Goal: Information Seeking & Learning: Check status

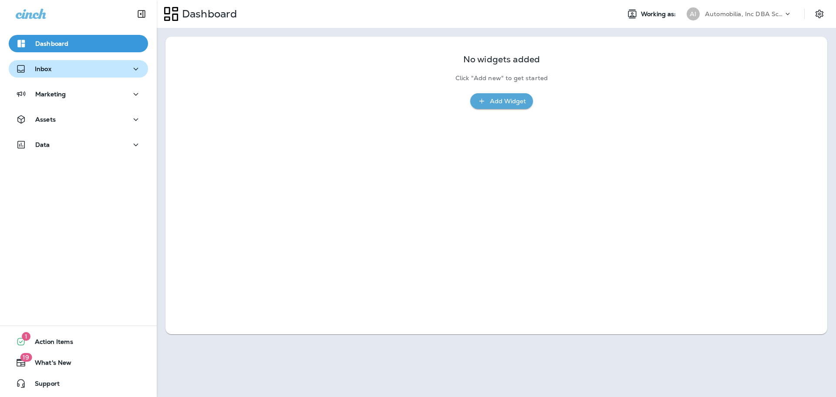
click at [76, 70] on div "Inbox" at bounding box center [78, 69] width 125 height 11
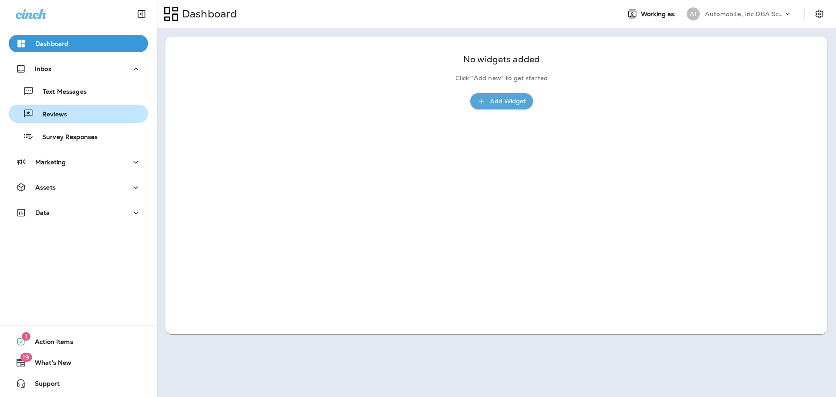
click at [64, 112] on p "Reviews" at bounding box center [51, 115] width 34 height 8
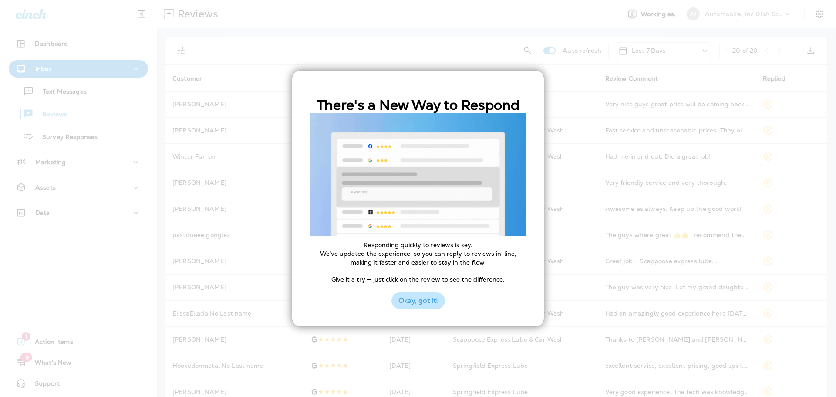
click at [410, 302] on button "Okay, got it!" at bounding box center [418, 300] width 54 height 17
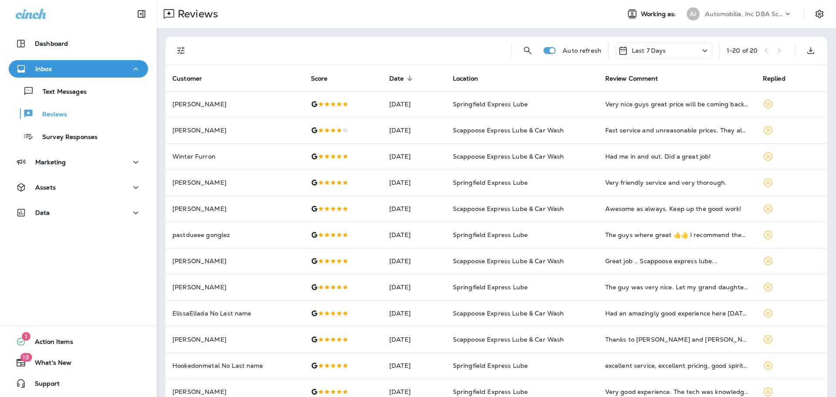
click at [705, 17] on p "Automobilia, Inc DBA Scappoose/Springfield Express Lube" at bounding box center [744, 13] width 78 height 7
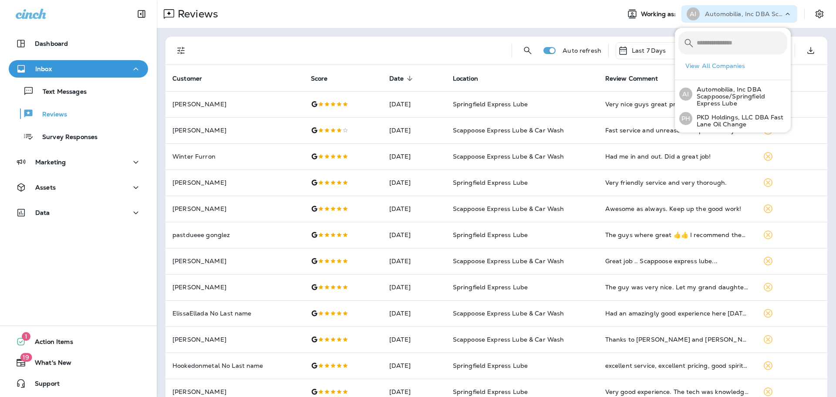
click at [469, 61] on div at bounding box center [351, 51] width 308 height 28
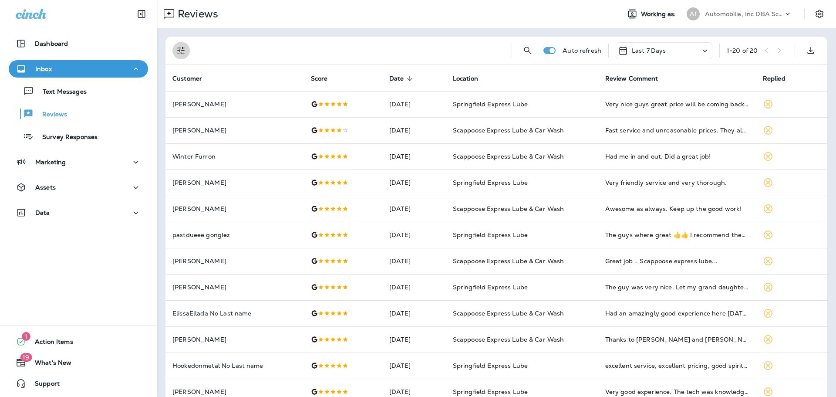
click at [182, 50] on icon "Filters" at bounding box center [180, 50] width 7 height 7
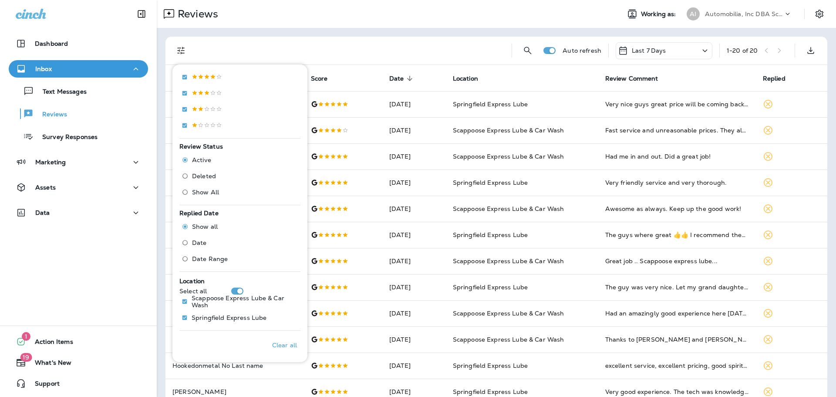
scroll to position [186, 0]
click at [206, 301] on p "Scappoose Express Lube & Car Wash" at bounding box center [229, 300] width 74 height 14
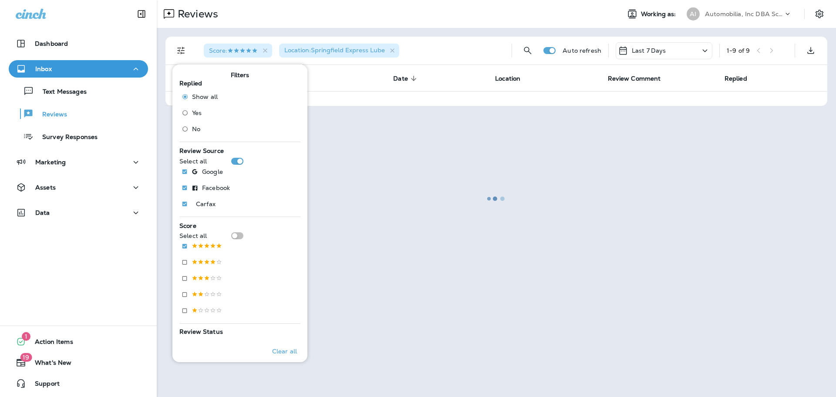
click at [647, 50] on div at bounding box center [496, 198] width 677 height 395
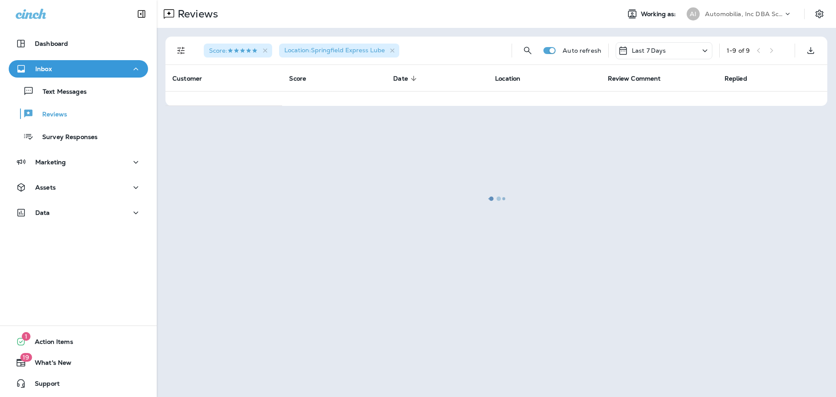
click at [647, 50] on div at bounding box center [496, 198] width 677 height 395
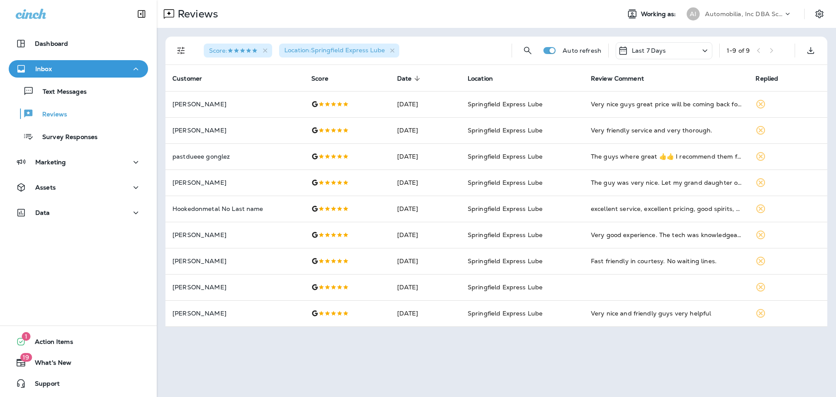
click at [659, 47] on p "Last 7 Days" at bounding box center [649, 50] width 34 height 7
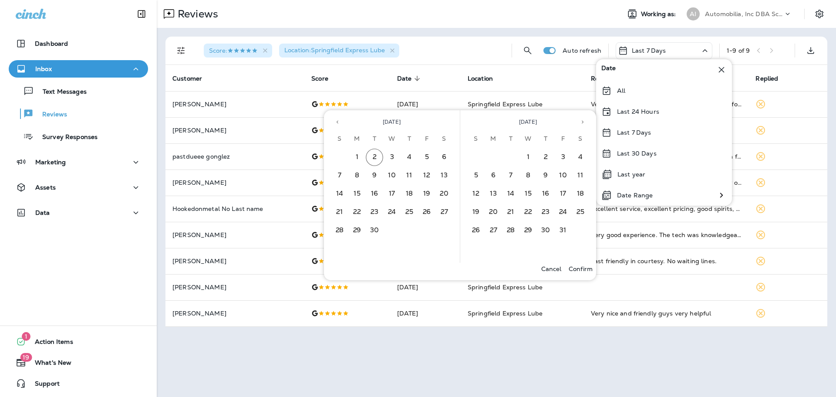
click at [338, 123] on icon "Previous month" at bounding box center [337, 122] width 6 height 6
click at [430, 151] on button "1" at bounding box center [426, 156] width 17 height 17
click at [340, 250] on button "31" at bounding box center [339, 248] width 17 height 17
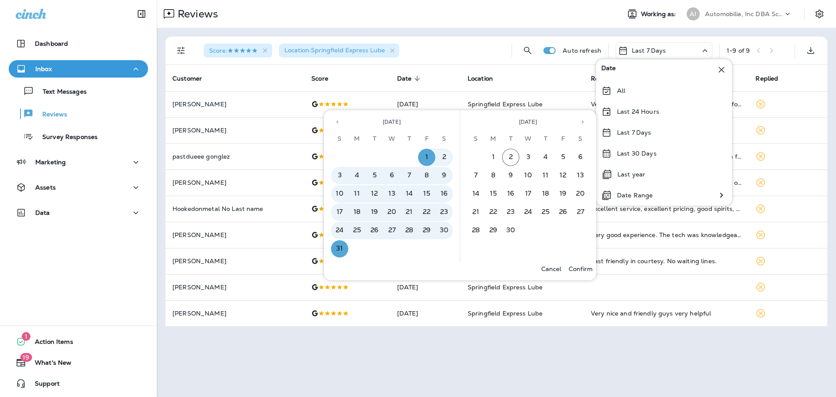
click at [577, 269] on p "Confirm" at bounding box center [580, 268] width 24 height 7
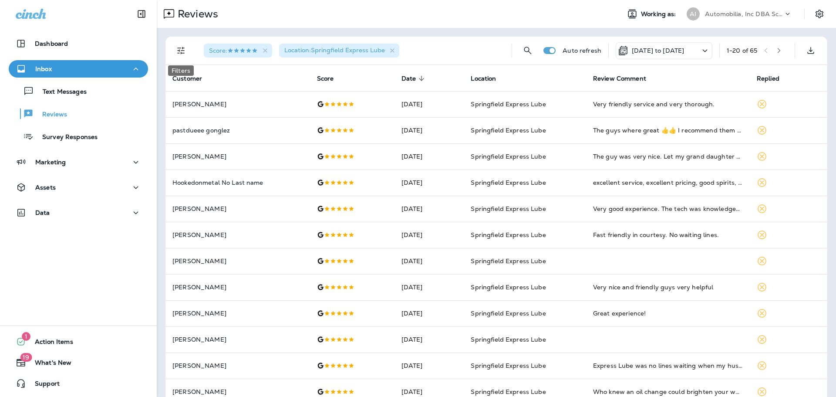
click at [179, 51] on icon "Filters" at bounding box center [180, 50] width 7 height 7
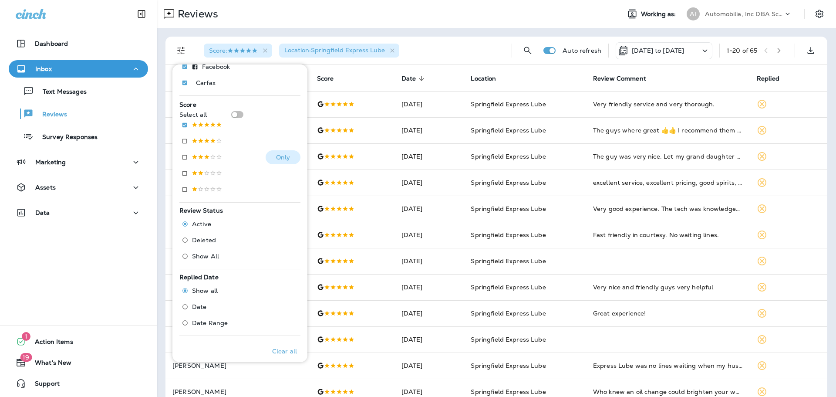
scroll to position [131, 0]
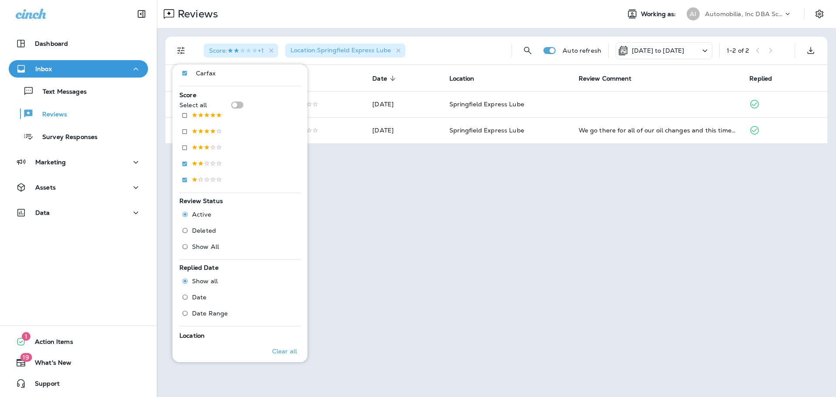
click at [400, 158] on div "Reviews Working as: AI Automobilia, Inc DBA Scappoose/Springfield Express Lube …" at bounding box center [496, 198] width 679 height 397
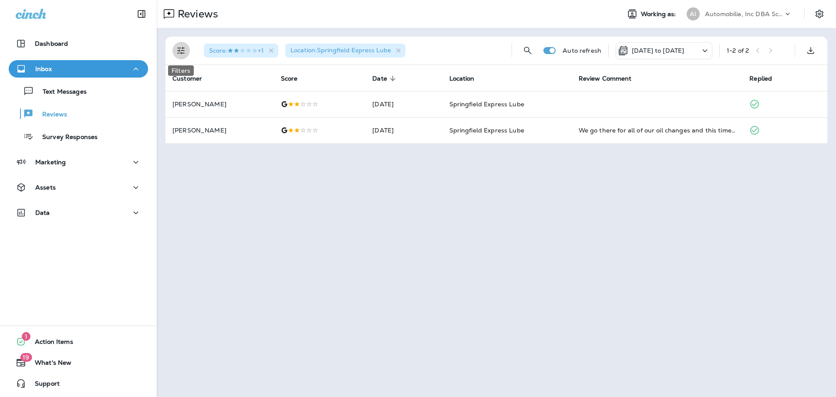
click at [181, 53] on icon "Filters" at bounding box center [180, 50] width 7 height 7
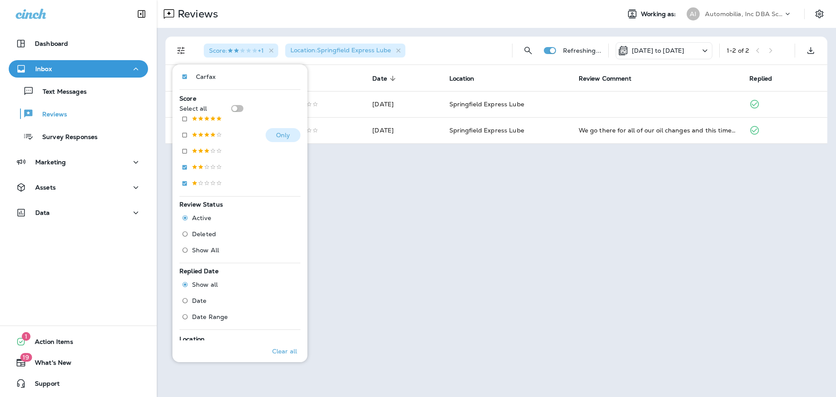
scroll to position [186, 0]
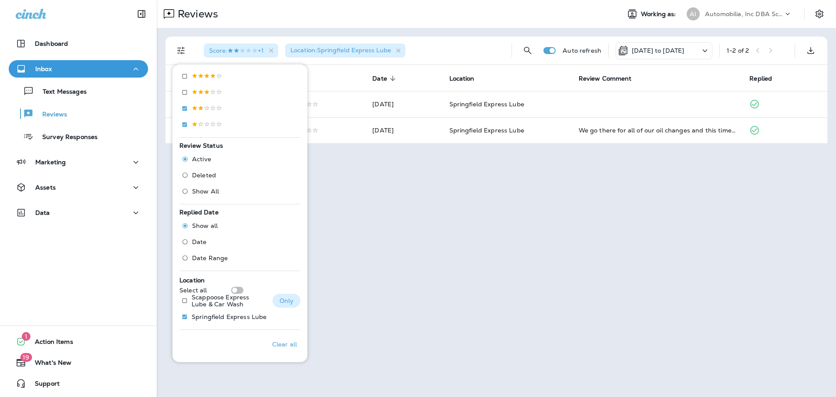
click at [210, 299] on p "Scappoose Express Lube & Car Wash" at bounding box center [229, 300] width 74 height 14
click at [207, 315] on p "Springfield Express Lube" at bounding box center [226, 316] width 69 height 14
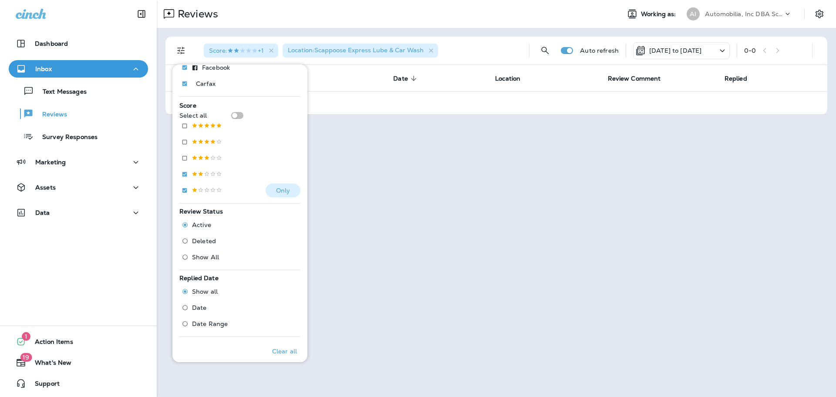
scroll to position [99, 0]
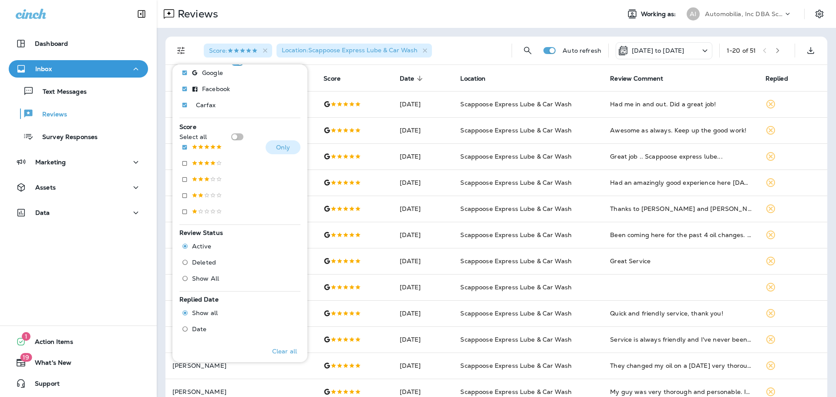
click at [280, 141] on button "Only" at bounding box center [283, 147] width 35 height 14
click at [760, 10] on div "Automobilia, Inc DBA Scappoose/Springfield Express Lube" at bounding box center [744, 13] width 78 height 13
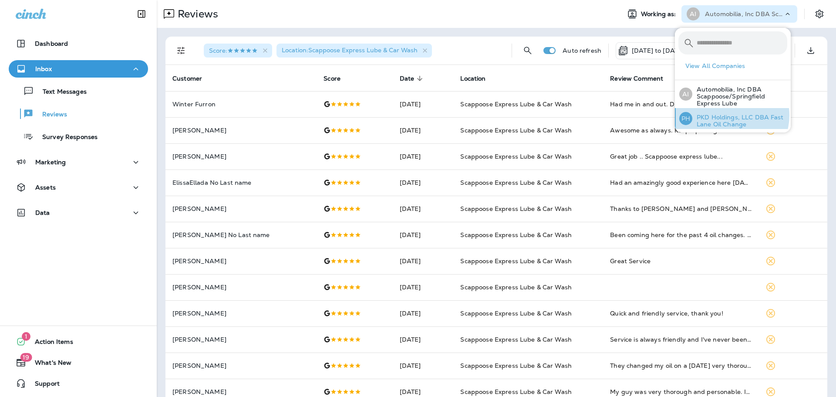
click at [731, 115] on p "PKD Holdings, LLC DBA Fast Lane Oil Change" at bounding box center [739, 121] width 95 height 14
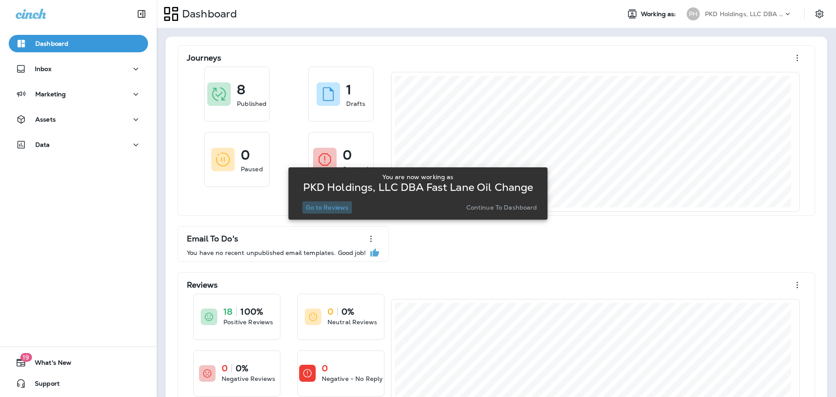
click at [337, 210] on p "Go to Reviews" at bounding box center [327, 207] width 43 height 7
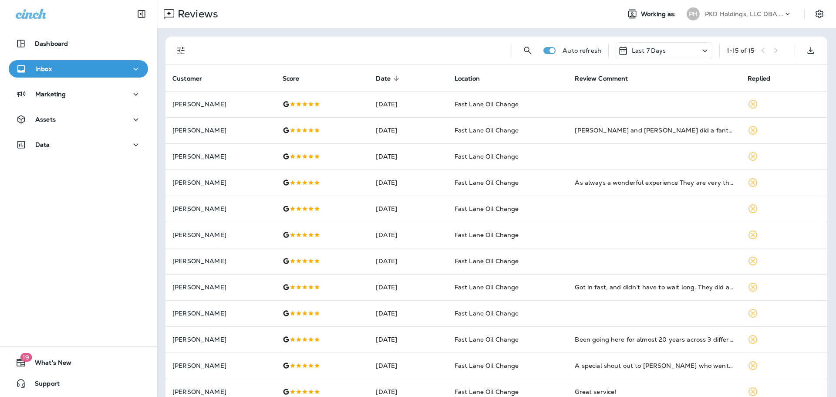
click at [656, 48] on p "Last 7 Days" at bounding box center [649, 50] width 34 height 7
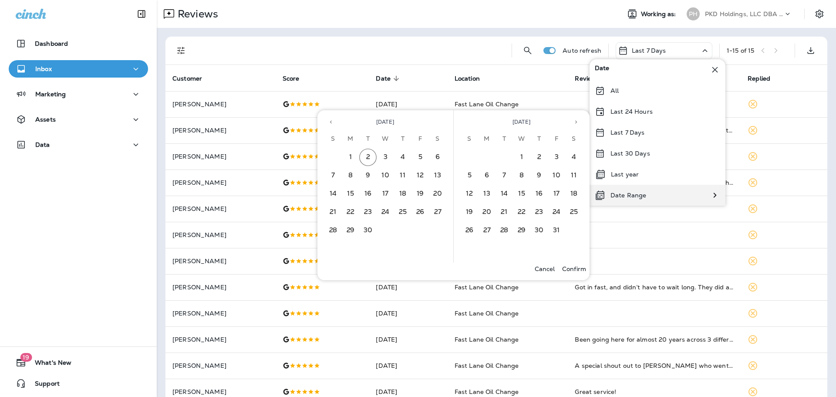
click at [626, 197] on p "Date Range" at bounding box center [628, 195] width 36 height 7
click at [333, 122] on icon "Previous month" at bounding box center [331, 122] width 6 height 6
click at [422, 159] on button "1" at bounding box center [419, 156] width 17 height 17
click at [333, 250] on button "31" at bounding box center [332, 248] width 17 height 17
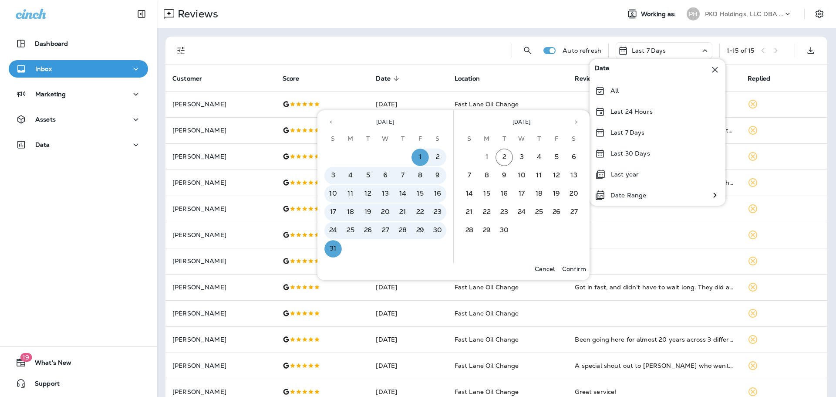
click at [579, 268] on p "Confirm" at bounding box center [574, 268] width 24 height 7
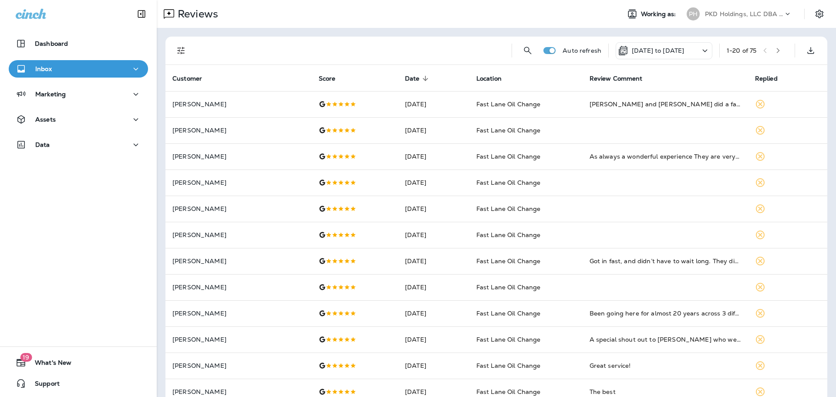
click at [180, 51] on icon "Filters" at bounding box center [181, 50] width 10 height 10
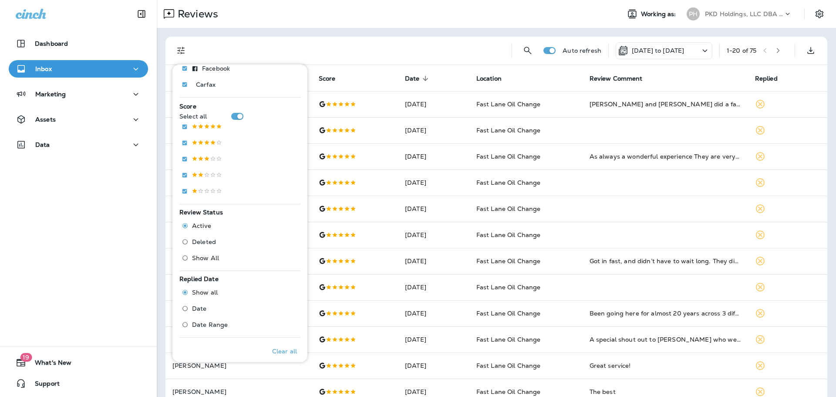
scroll to position [131, 0]
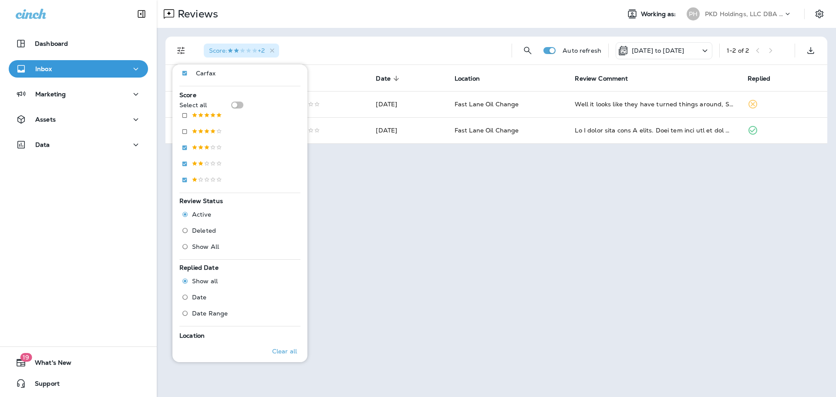
click at [422, 59] on div "Score : +2" at bounding box center [351, 51] width 308 height 28
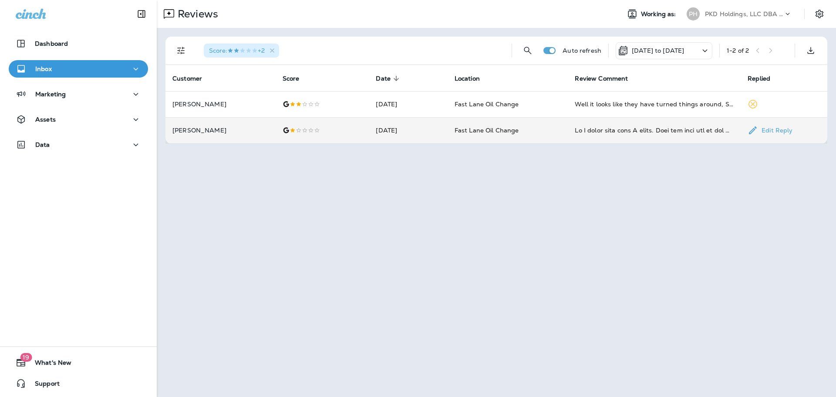
click at [431, 128] on td "[DATE]" at bounding box center [408, 130] width 78 height 26
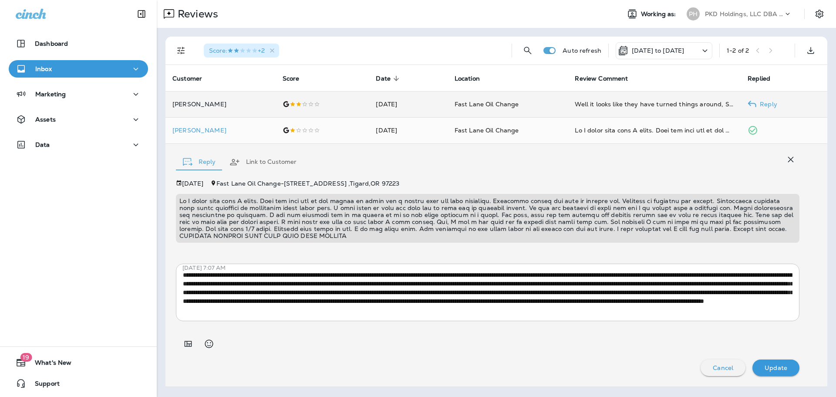
click at [408, 102] on td "[DATE]" at bounding box center [408, 104] width 78 height 26
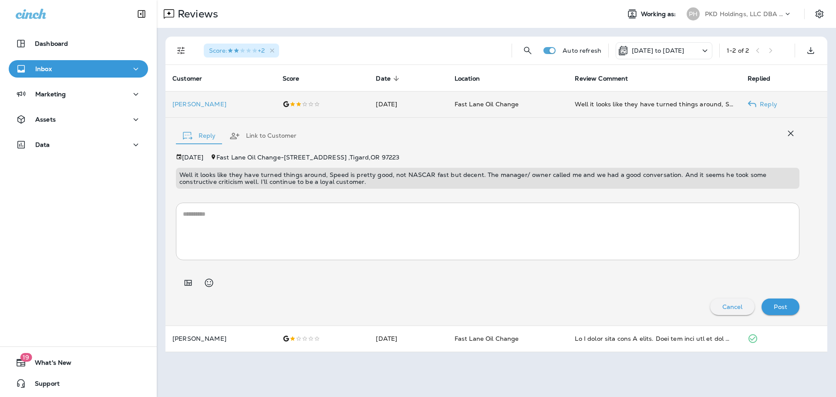
click at [411, 100] on td "[DATE]" at bounding box center [408, 104] width 78 height 26
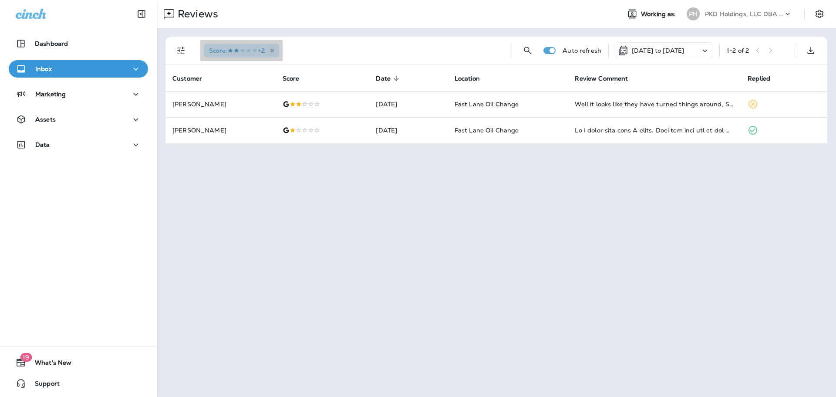
click at [276, 52] on icon "button" at bounding box center [272, 50] width 7 height 7
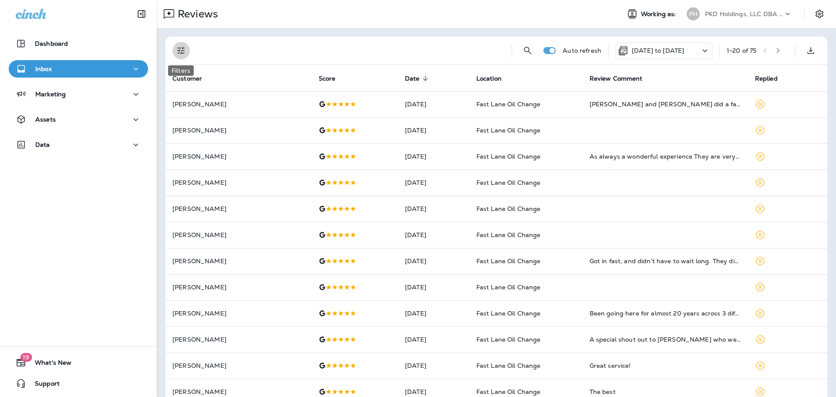
click at [182, 55] on icon "Filters" at bounding box center [181, 50] width 10 height 10
